Goal: Register for event/course

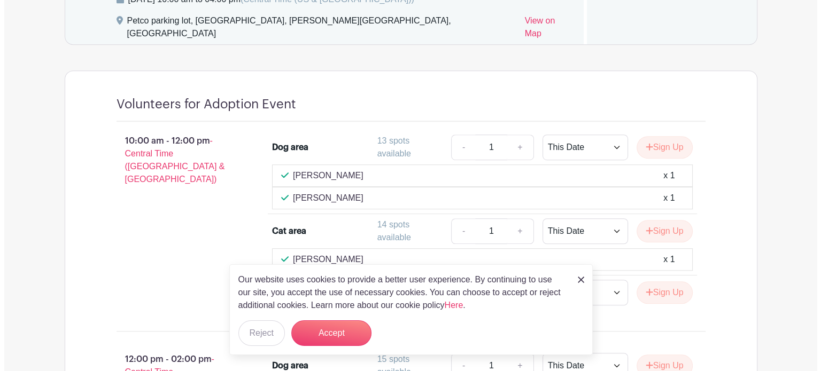
scroll to position [695, 0]
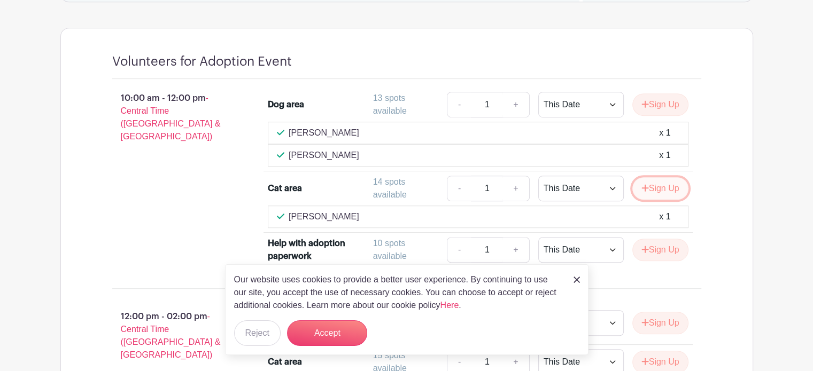
click at [656, 177] on button "Sign Up" at bounding box center [660, 188] width 56 height 22
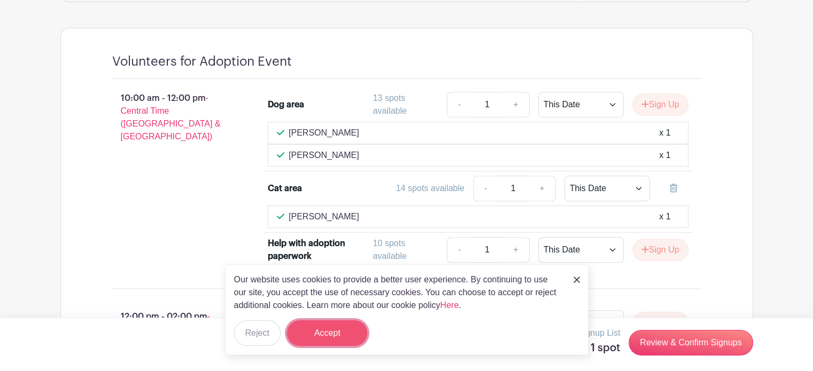
click at [338, 334] on button "Accept" at bounding box center [327, 334] width 80 height 26
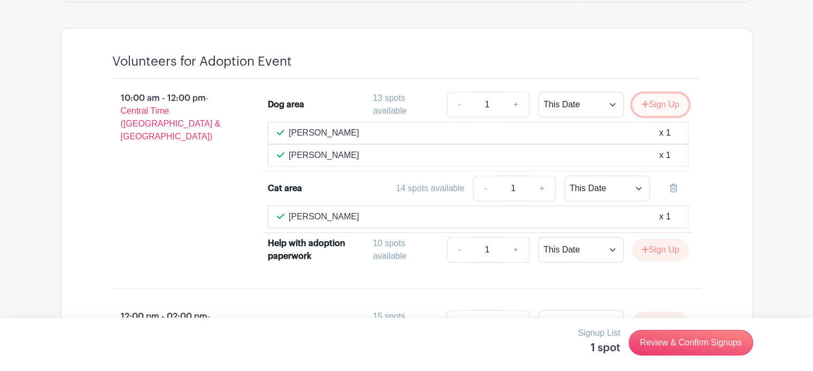
click at [667, 94] on button "Sign Up" at bounding box center [660, 105] width 56 height 22
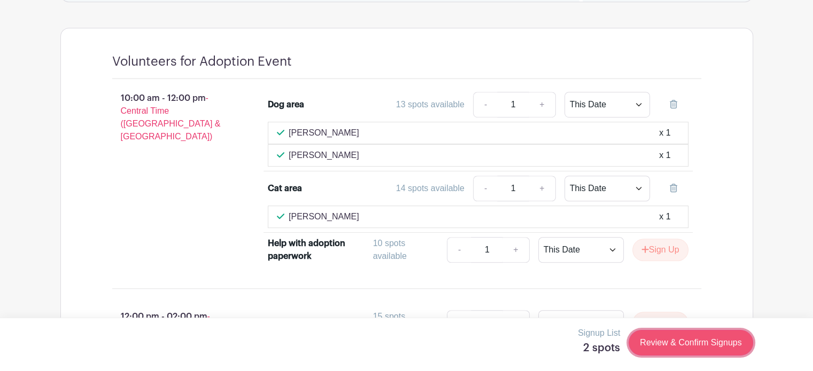
click at [671, 337] on link "Review & Confirm Signups" at bounding box center [690, 343] width 124 height 26
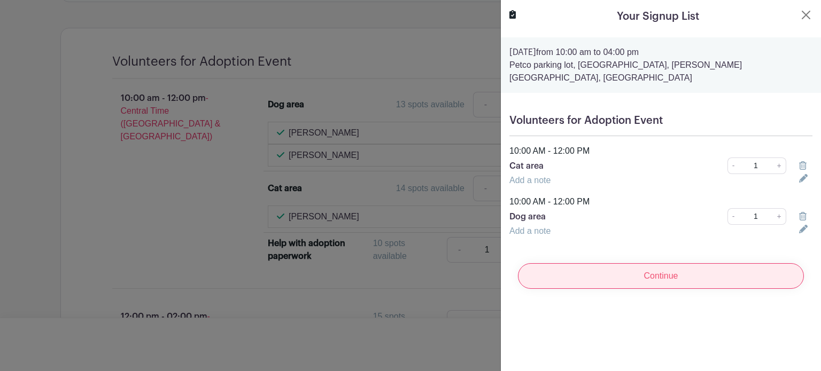
click at [613, 275] on input "Continue" at bounding box center [661, 276] width 286 height 26
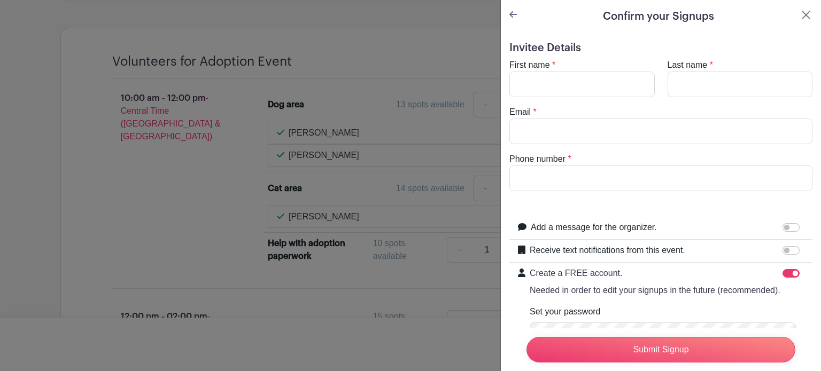
click at [782, 271] on input "Create a FREE account. Needed in order to edit your signups in the future (reco…" at bounding box center [790, 273] width 17 height 9
checkbox input "false"
click at [613, 90] on input "First name" at bounding box center [581, 85] width 145 height 26
type input "[PERSON_NAME]"
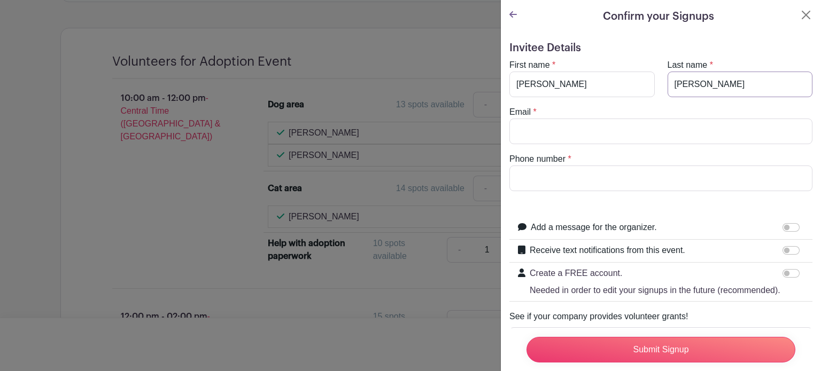
type input "[PERSON_NAME]"
type input "[EMAIL_ADDRESS][DOMAIN_NAME]"
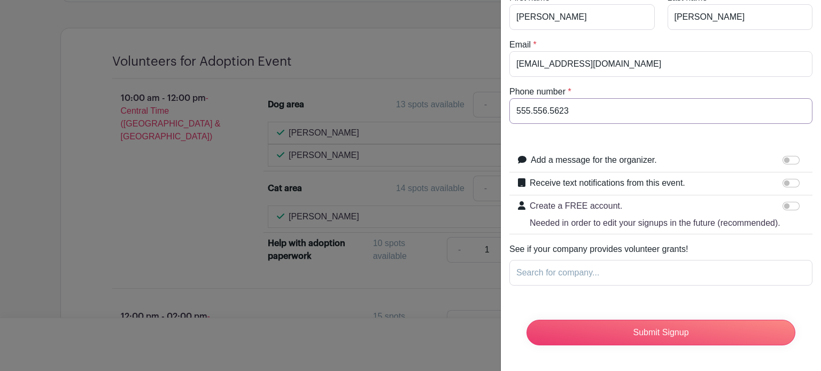
scroll to position [87, 0]
type input "555.556.5623"
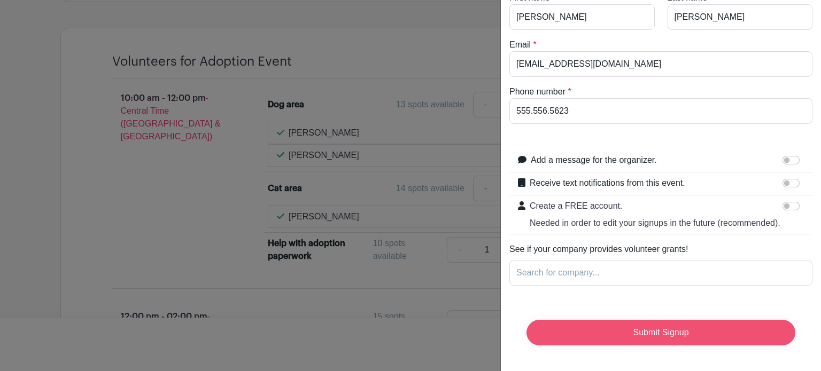
click at [644, 325] on input "Submit Signup" at bounding box center [660, 333] width 269 height 26
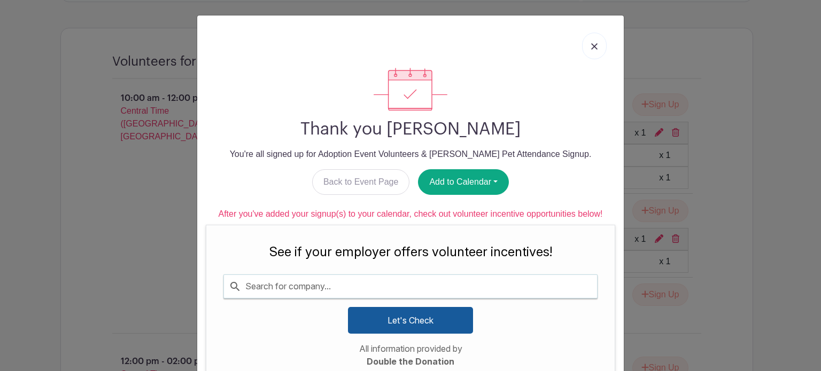
scroll to position [37, 0]
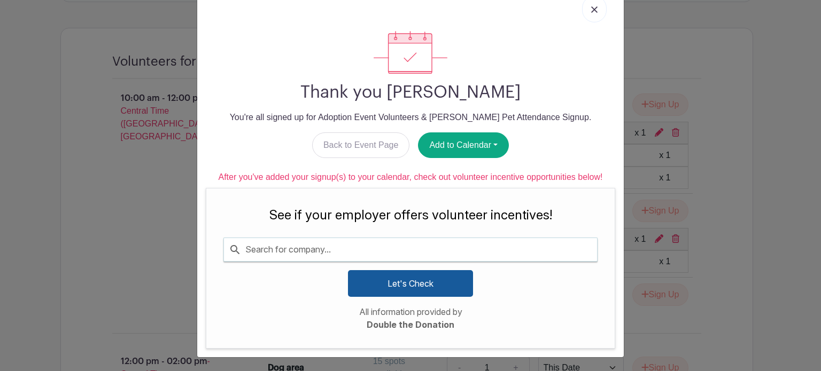
click at [536, 254] on input "Search for company..." at bounding box center [410, 249] width 373 height 22
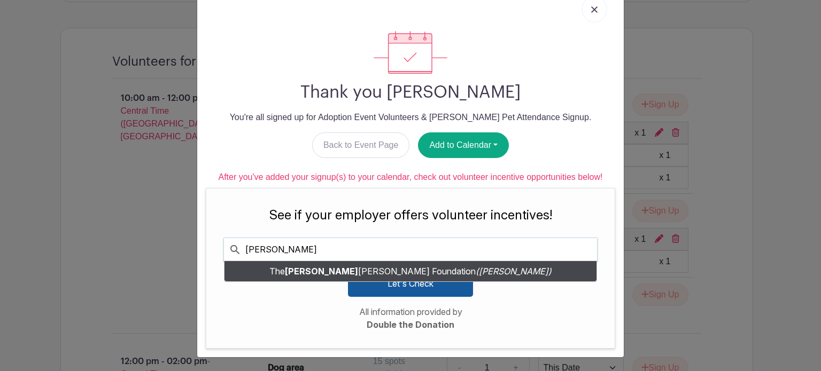
type input "[PERSON_NAME]"
click at [442, 266] on span "The [PERSON_NAME] Foundation" at bounding box center [372, 271] width 206 height 11
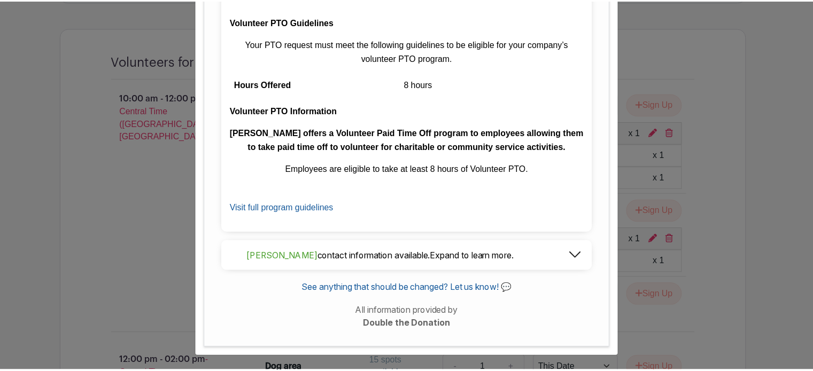
scroll to position [0, 0]
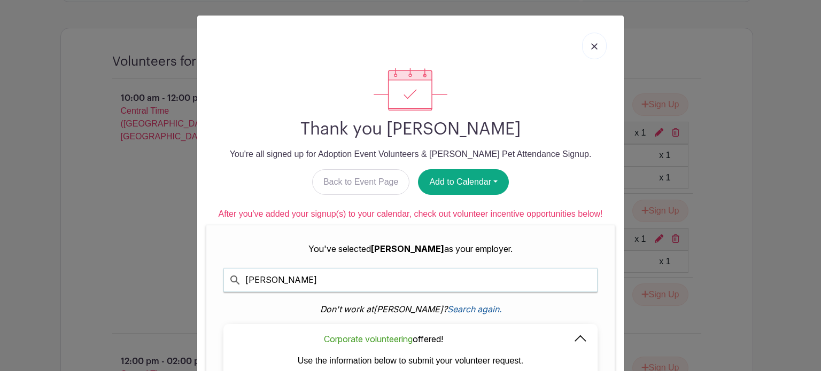
click at [591, 49] on img at bounding box center [594, 46] width 6 height 6
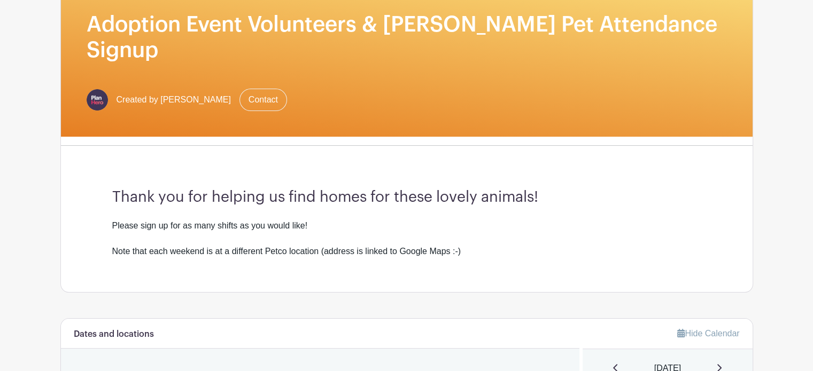
scroll to position [267, 0]
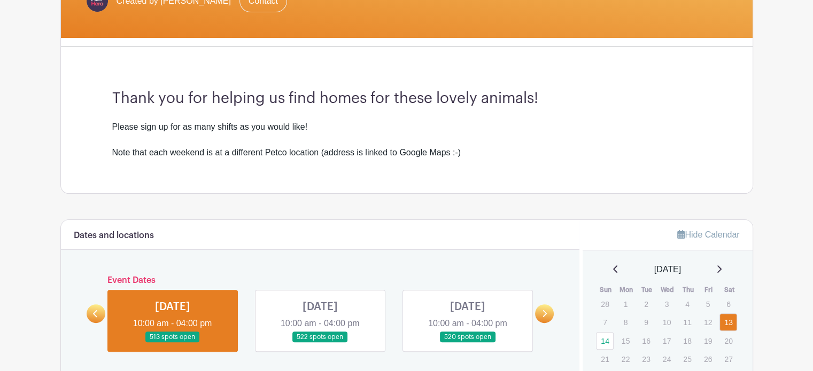
click at [320, 343] on link at bounding box center [320, 343] width 0 height 0
